Goal: Transaction & Acquisition: Purchase product/service

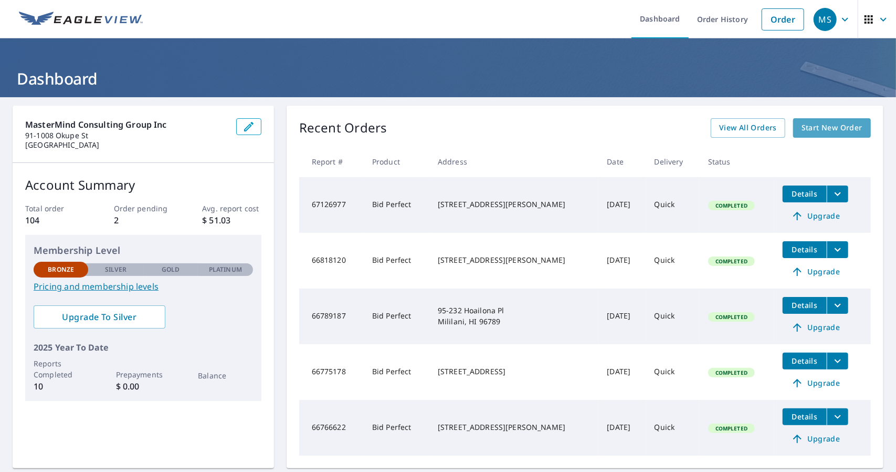
click at [818, 133] on span "Start New Order" at bounding box center [832, 127] width 61 height 13
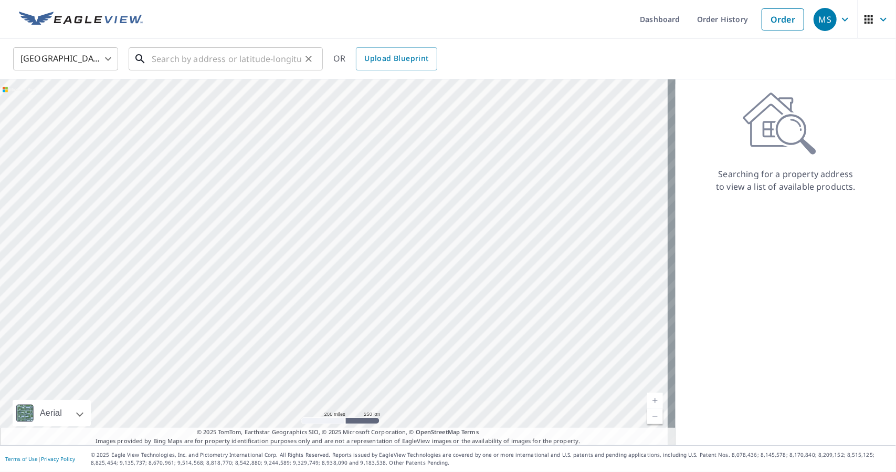
click at [217, 68] on input "text" at bounding box center [227, 58] width 150 height 29
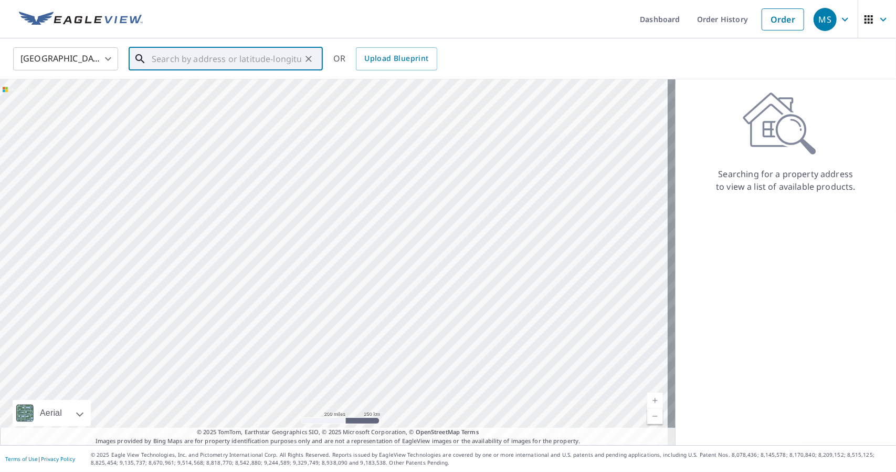
click at [223, 57] on input "text" at bounding box center [227, 58] width 150 height 29
paste input "[STREET_ADDRESS],"
click at [221, 97] on p "Kailua, HI 96734" at bounding box center [232, 101] width 165 height 11
type input "[STREET_ADDRESS]"
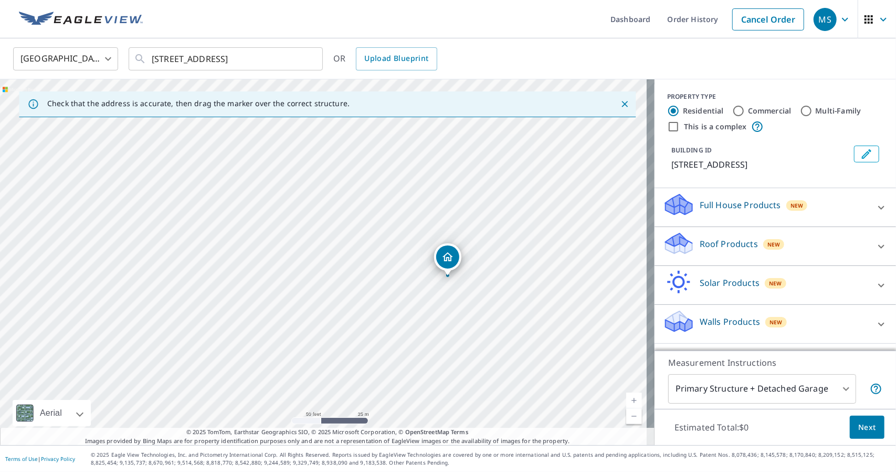
drag, startPoint x: 445, startPoint y: 280, endPoint x: 458, endPoint y: 280, distance: 13.1
click at [458, 280] on div "[STREET_ADDRESS]" at bounding box center [327, 261] width 655 height 365
click at [865, 428] on span "Next" at bounding box center [868, 427] width 18 height 13
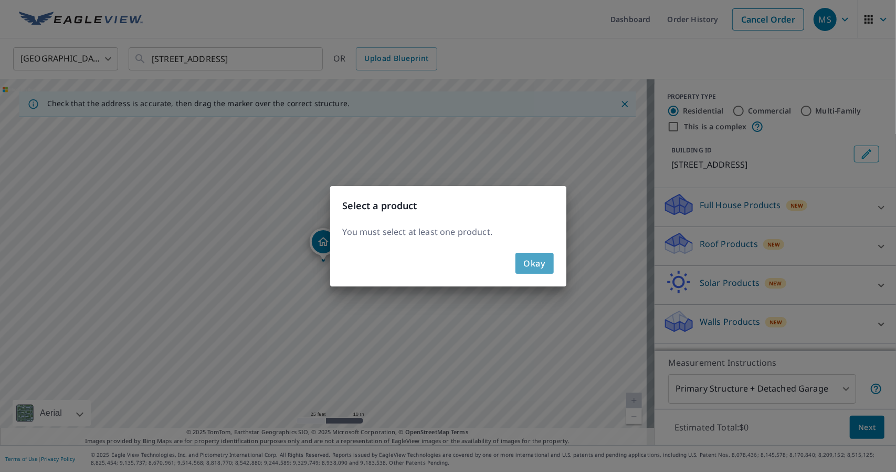
click at [530, 264] on span "Okay" at bounding box center [535, 263] width 22 height 15
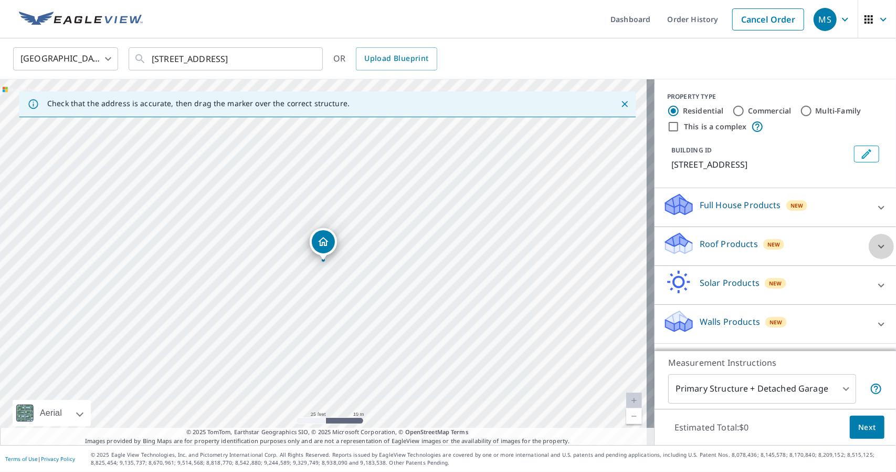
click at [877, 242] on icon at bounding box center [881, 246] width 13 height 13
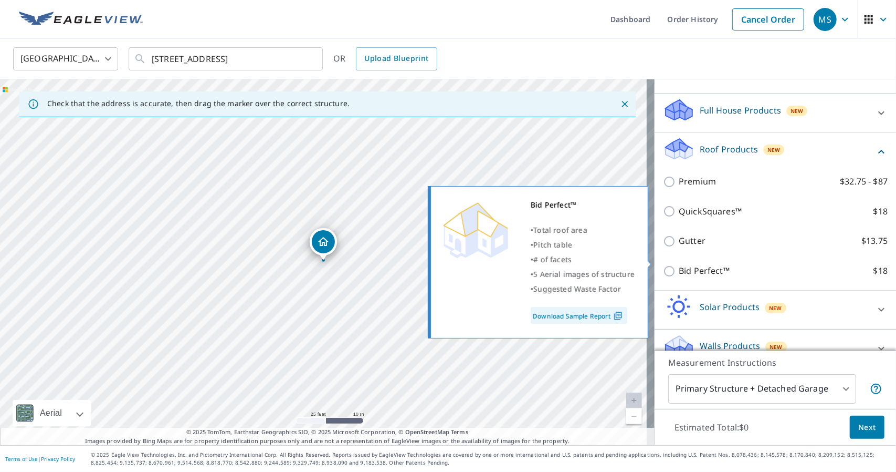
scroll to position [105, 0]
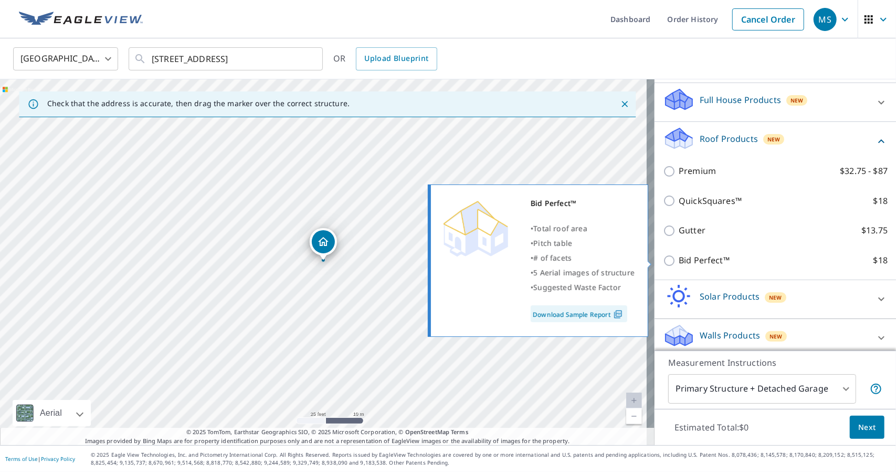
click at [664, 259] on input "Bid Perfect™ $18" at bounding box center [671, 260] width 16 height 13
checkbox input "true"
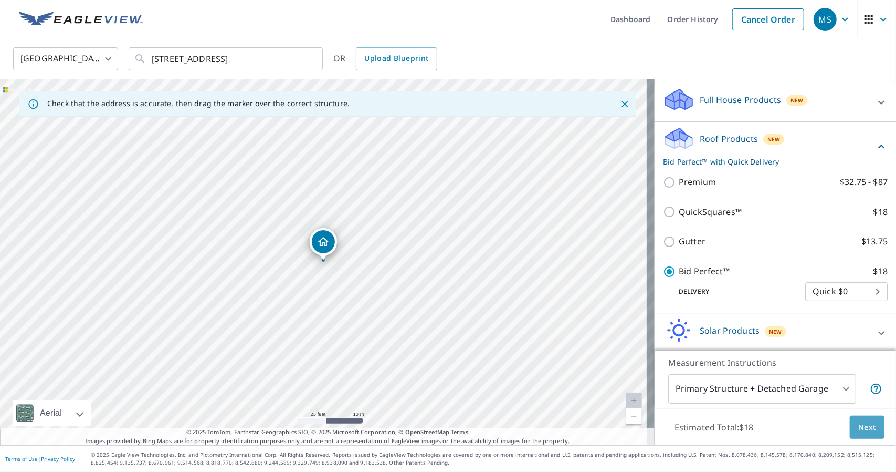
click at [859, 430] on span "Next" at bounding box center [868, 427] width 18 height 13
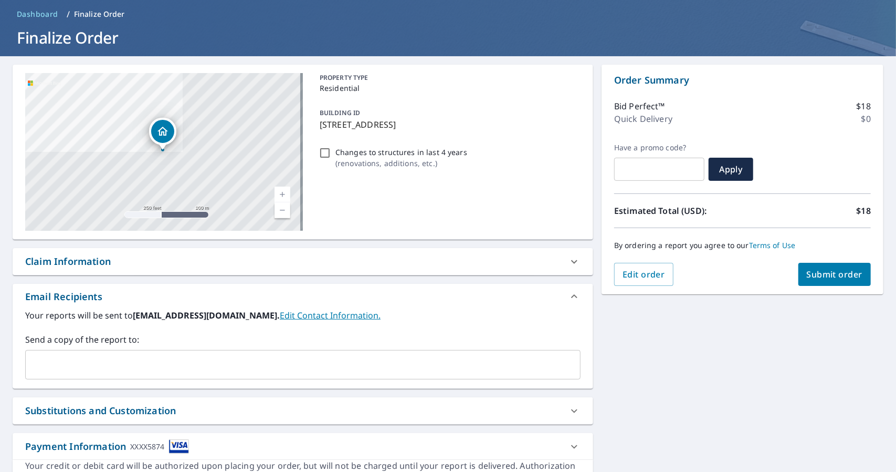
scroll to position [96, 0]
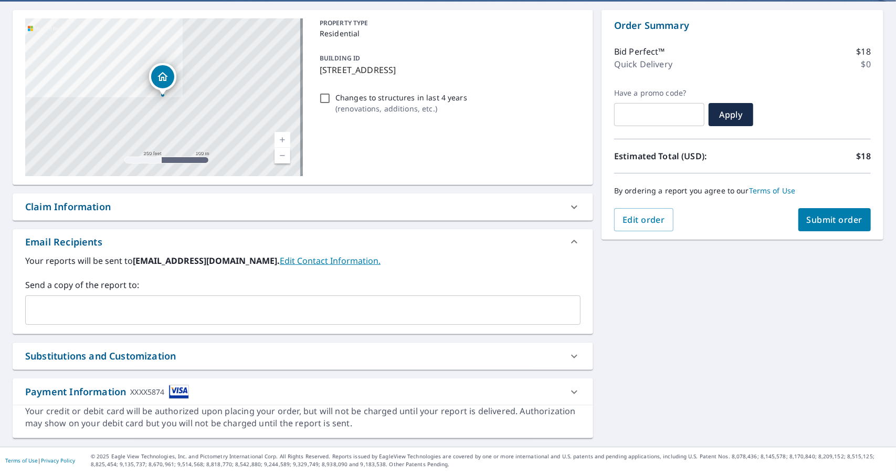
click at [65, 207] on div "Claim Information" at bounding box center [68, 207] width 86 height 14
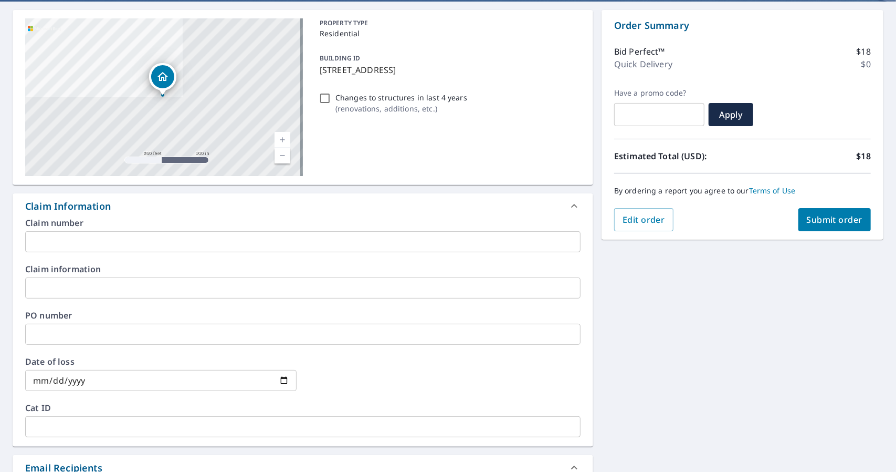
click at [89, 243] on input "text" at bounding box center [303, 241] width 556 height 21
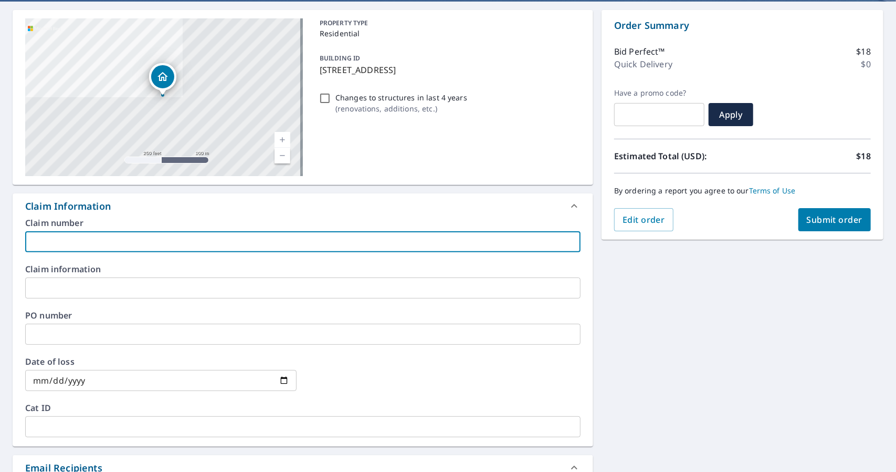
paste input "[PERSON_NAME]"
click at [39, 239] on input "[PERSON_NAME]" at bounding box center [303, 241] width 556 height 21
type input "[PERSON_NAME]"
click at [807, 220] on span "Submit order" at bounding box center [835, 220] width 56 height 12
